Goal: Task Accomplishment & Management: Manage account settings

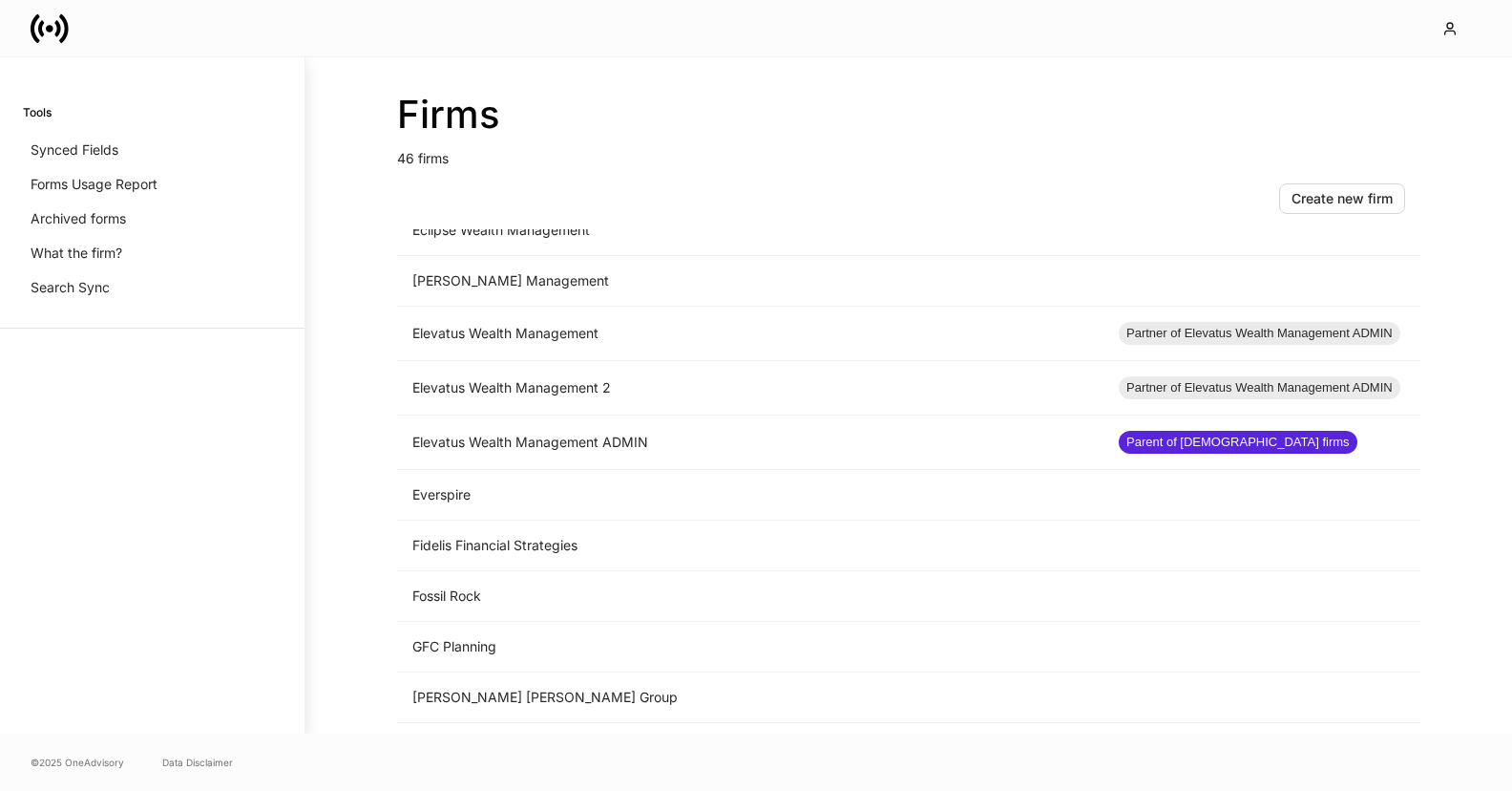
scroll to position [1029, 0]
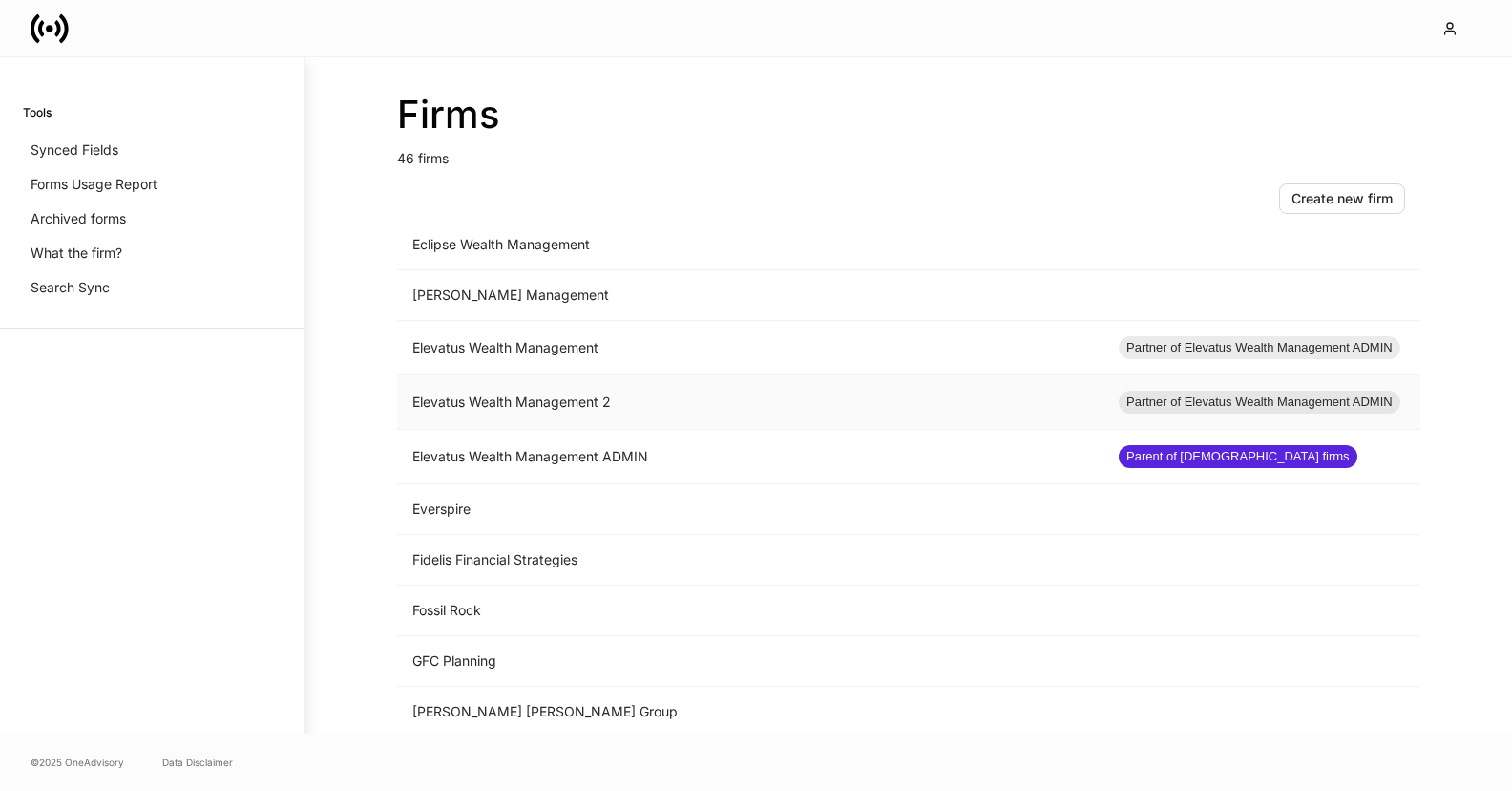
click at [532, 405] on td "Elevatus Wealth Management 2" at bounding box center [750, 403] width 707 height 55
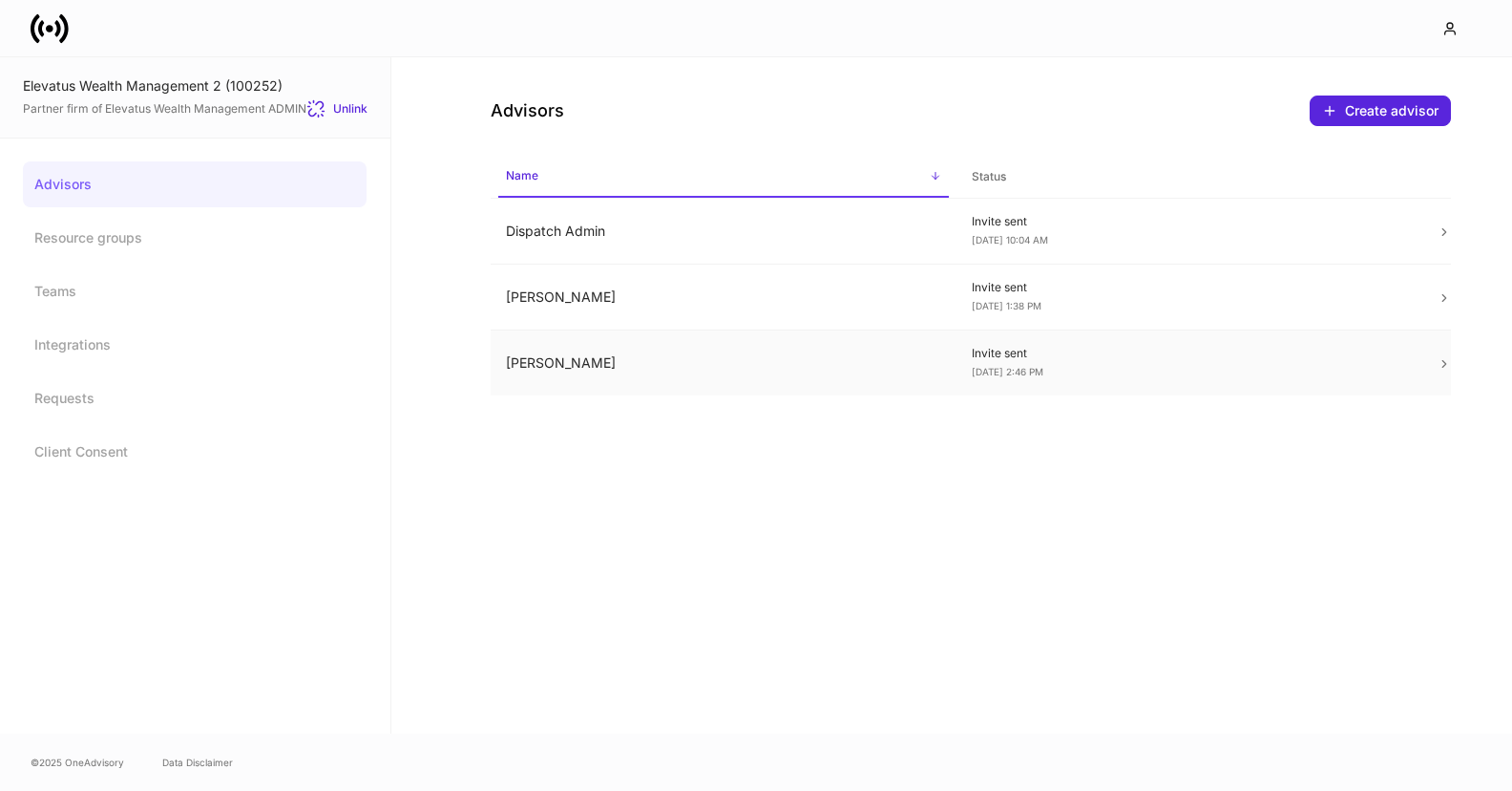
click at [1019, 385] on td "Invite sent [DATE] 2:46 PM" at bounding box center [1189, 363] width 466 height 66
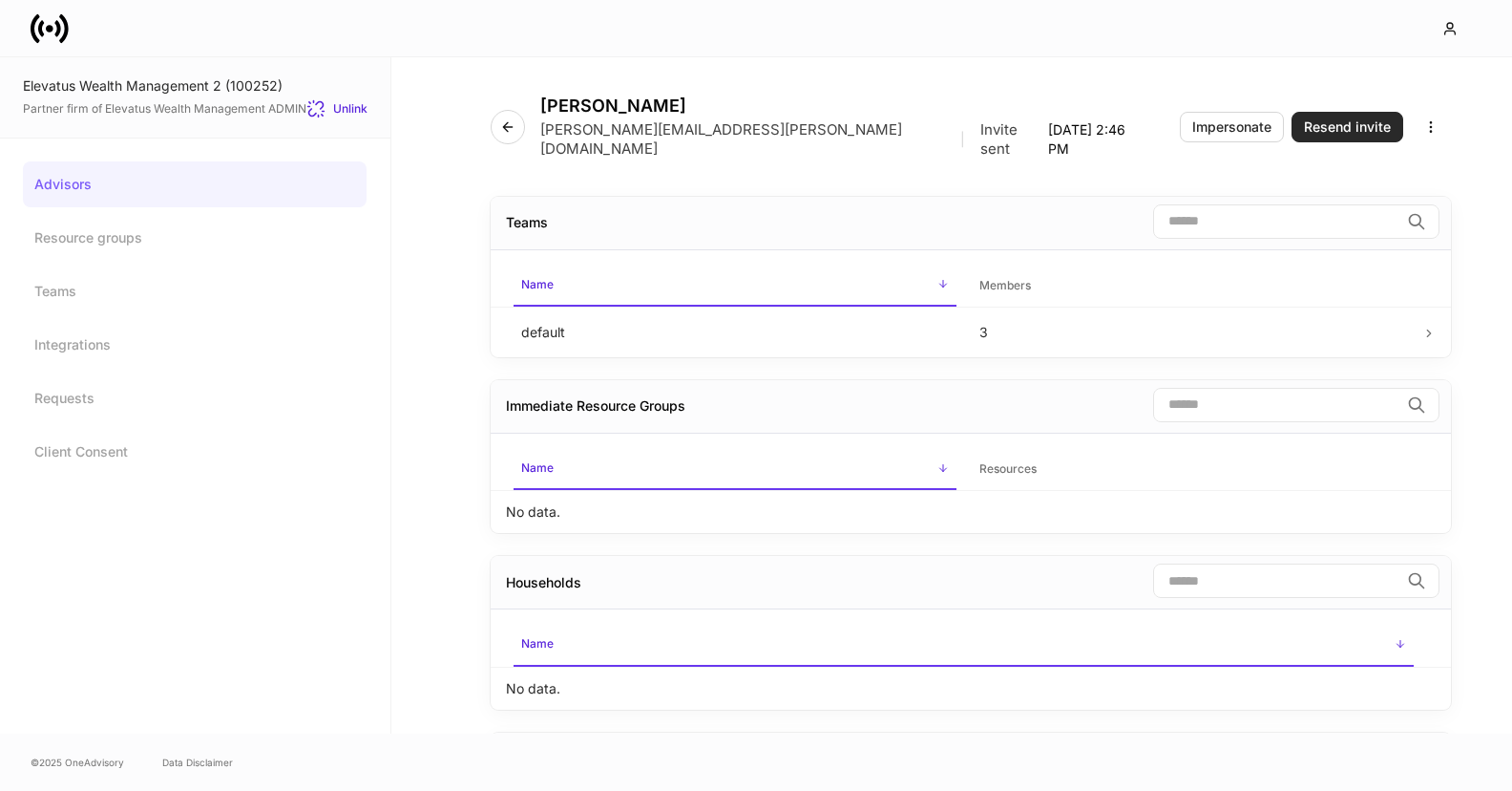
click at [1336, 120] on div "Resend invite" at bounding box center [1347, 127] width 87 height 14
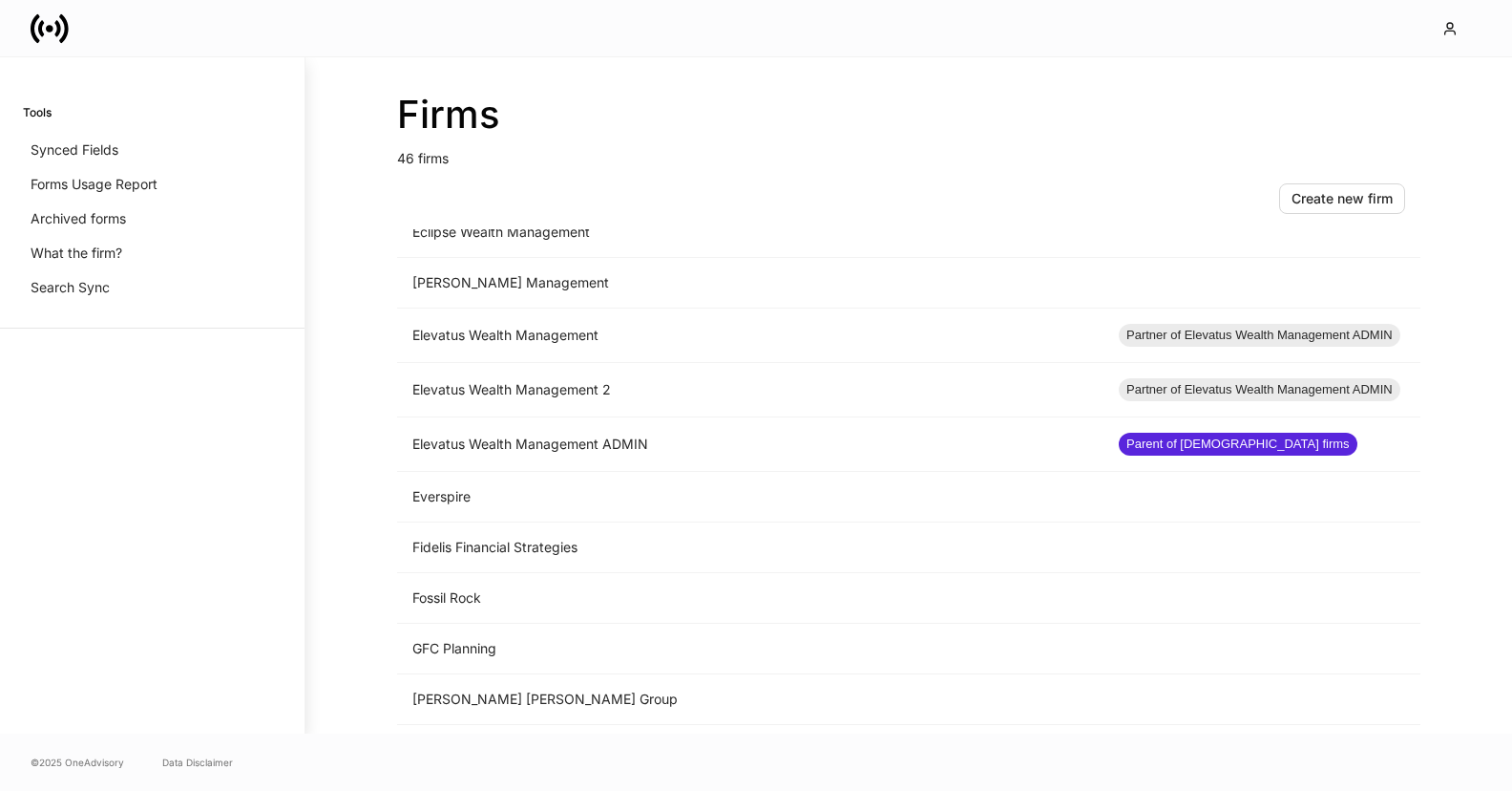
scroll to position [985, 0]
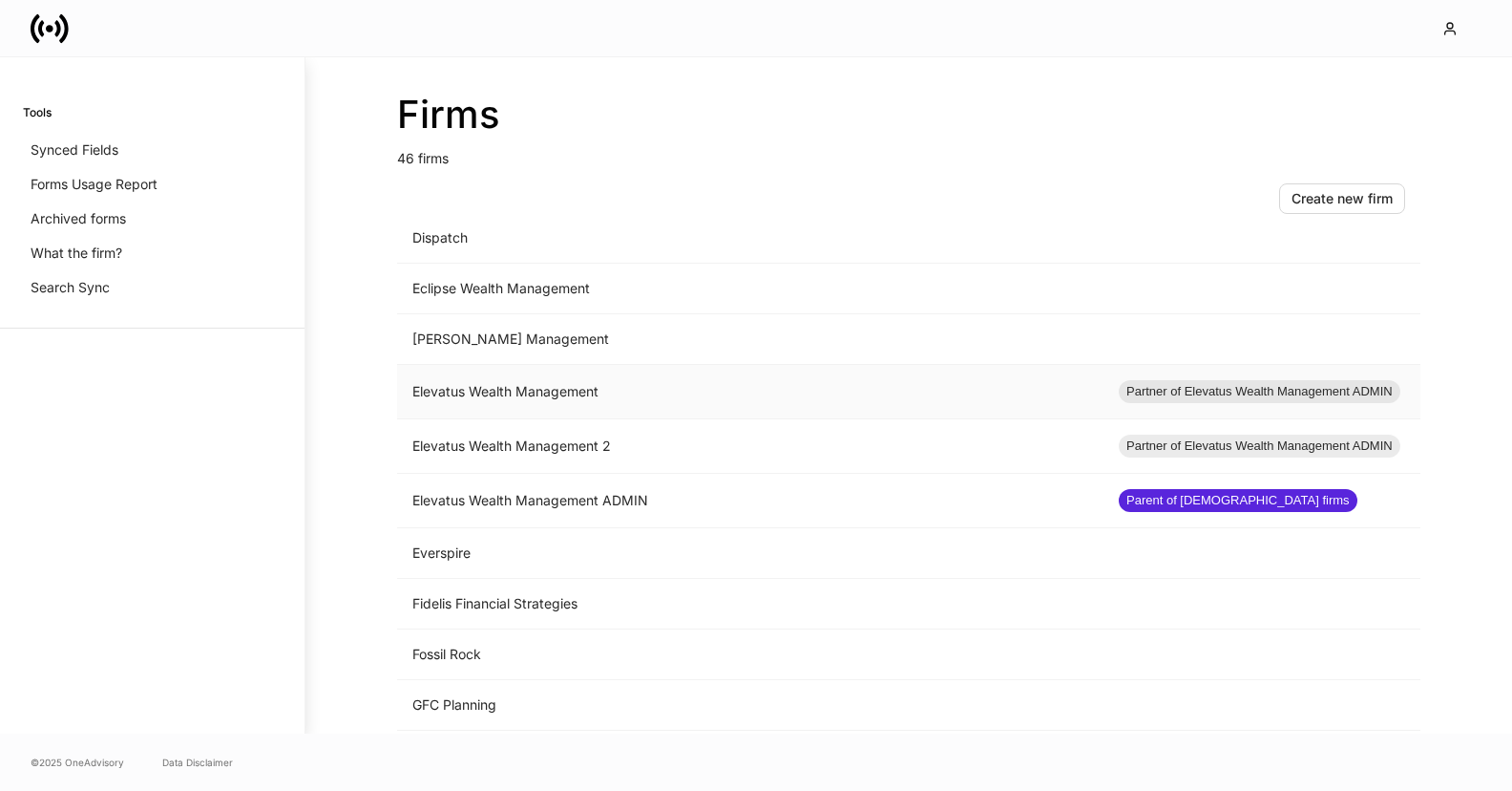
click at [590, 376] on td "Elevatus Wealth Management" at bounding box center [750, 392] width 707 height 55
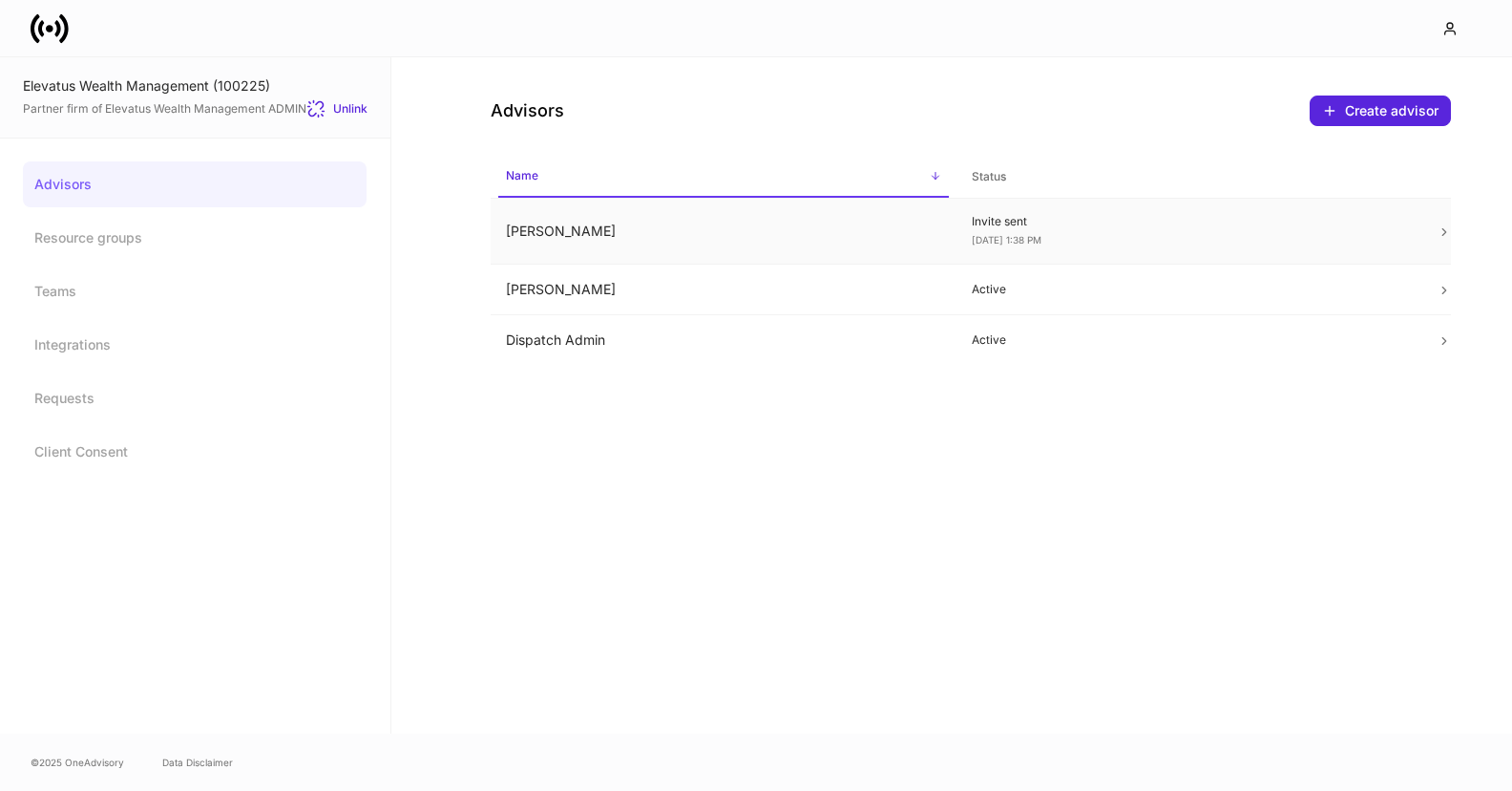
click at [985, 232] on div "Invite sent [DATE] 1:38 PM" at bounding box center [1188, 231] width 435 height 34
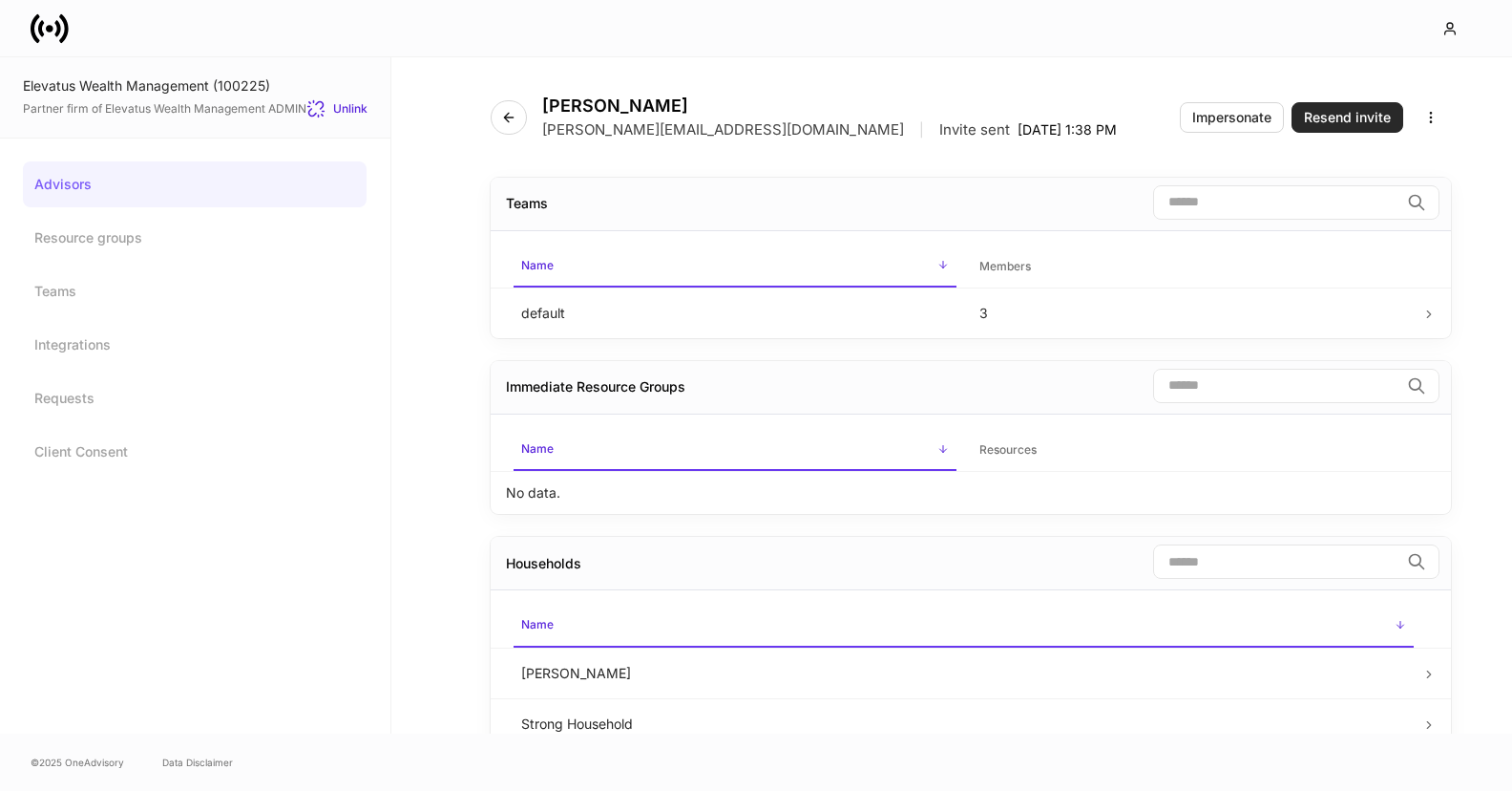
click at [1355, 112] on div "Resend invite" at bounding box center [1347, 117] width 87 height 14
